Goal: Information Seeking & Learning: Learn about a topic

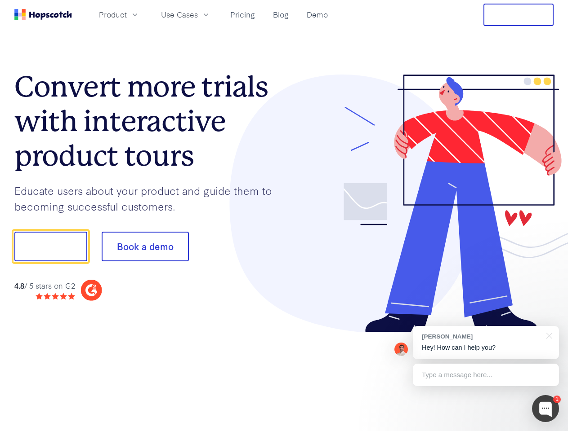
click at [284, 216] on div at bounding box center [419, 204] width 270 height 258
click at [127, 14] on span "Product" at bounding box center [113, 14] width 28 height 11
click at [198, 14] on span "Use Cases" at bounding box center [179, 14] width 37 height 11
click at [518, 15] on button "Free Trial" at bounding box center [518, 15] width 70 height 22
click at [50, 247] on button "Show me!" at bounding box center [50, 247] width 73 height 30
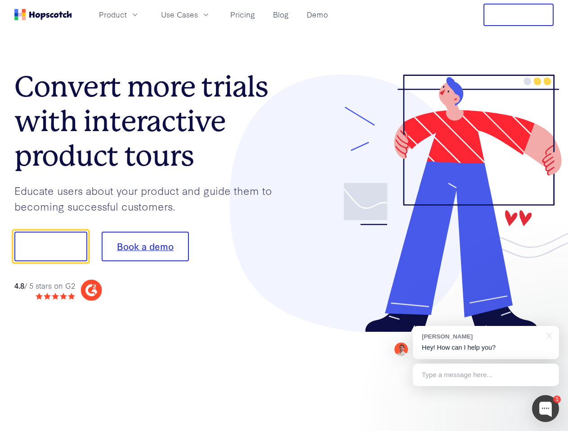
click at [145, 247] on button "Book a demo" at bounding box center [145, 247] width 87 height 30
click at [545, 409] on div at bounding box center [545, 409] width 27 height 27
click at [485, 343] on div "[PERSON_NAME] Hey! How can I help you?" at bounding box center [486, 342] width 146 height 33
click at [547, 335] on div at bounding box center [474, 246] width 169 height 300
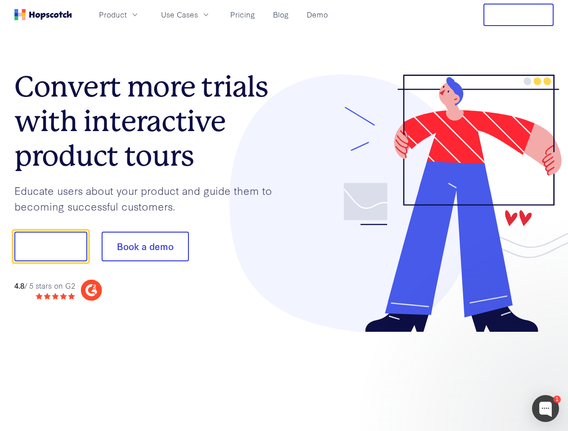
click at [485, 375] on div at bounding box center [474, 305] width 169 height 179
